Goal: Navigation & Orientation: Find specific page/section

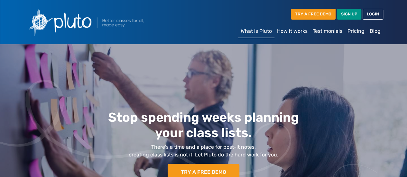
click at [374, 34] on link "Blog" at bounding box center [375, 31] width 16 height 13
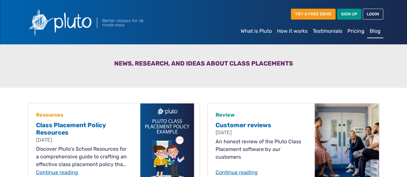
click at [80, 22] on img at bounding box center [101, 22] width 154 height 34
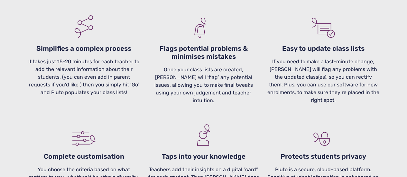
scroll to position [418, 0]
